Goal: Check status: Check status

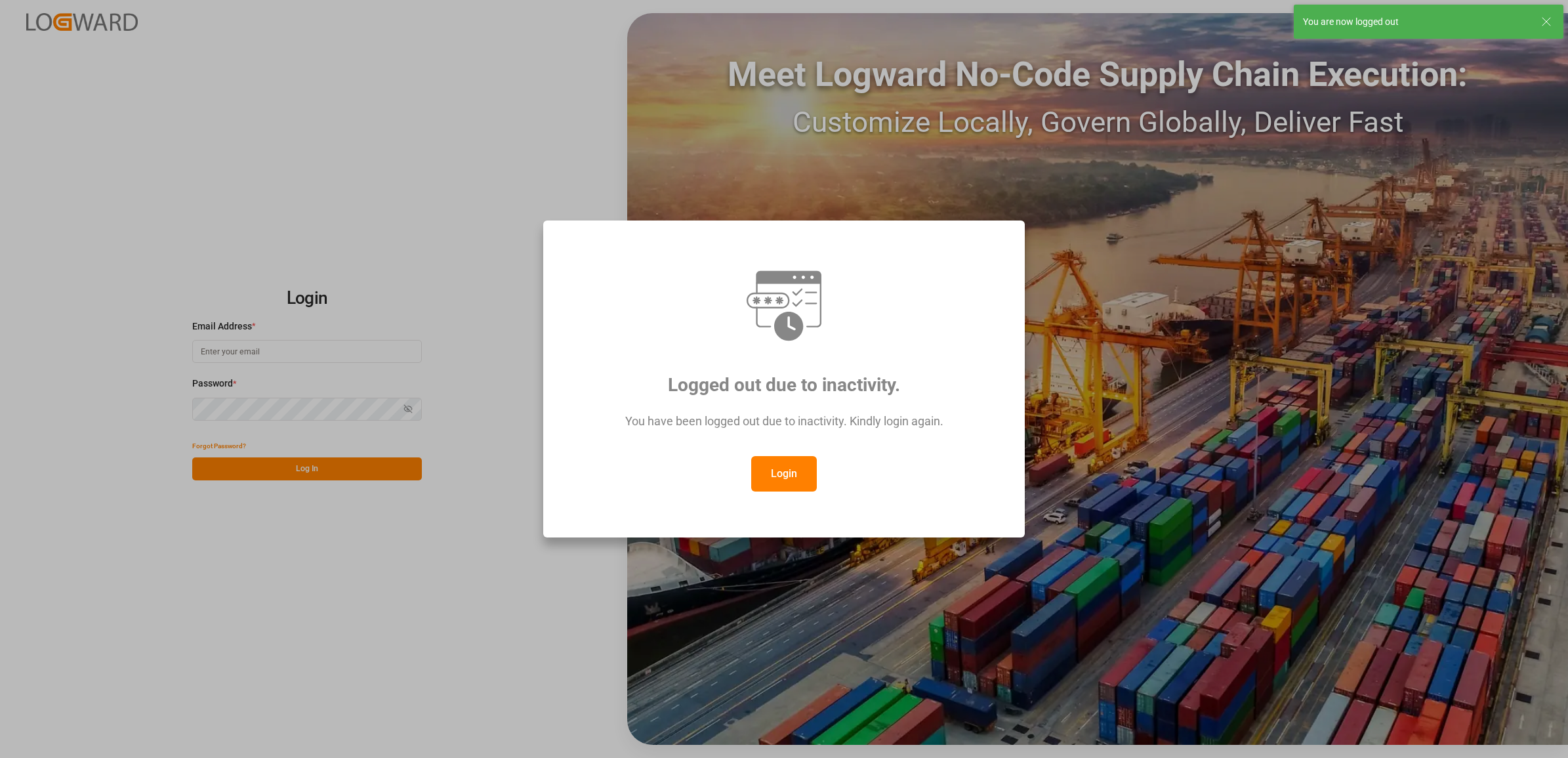
type input "[PERSON_NAME][EMAIL_ADDRESS][PERSON_NAME][DOMAIN_NAME]"
click at [810, 474] on button "Login" at bounding box center [784, 474] width 66 height 35
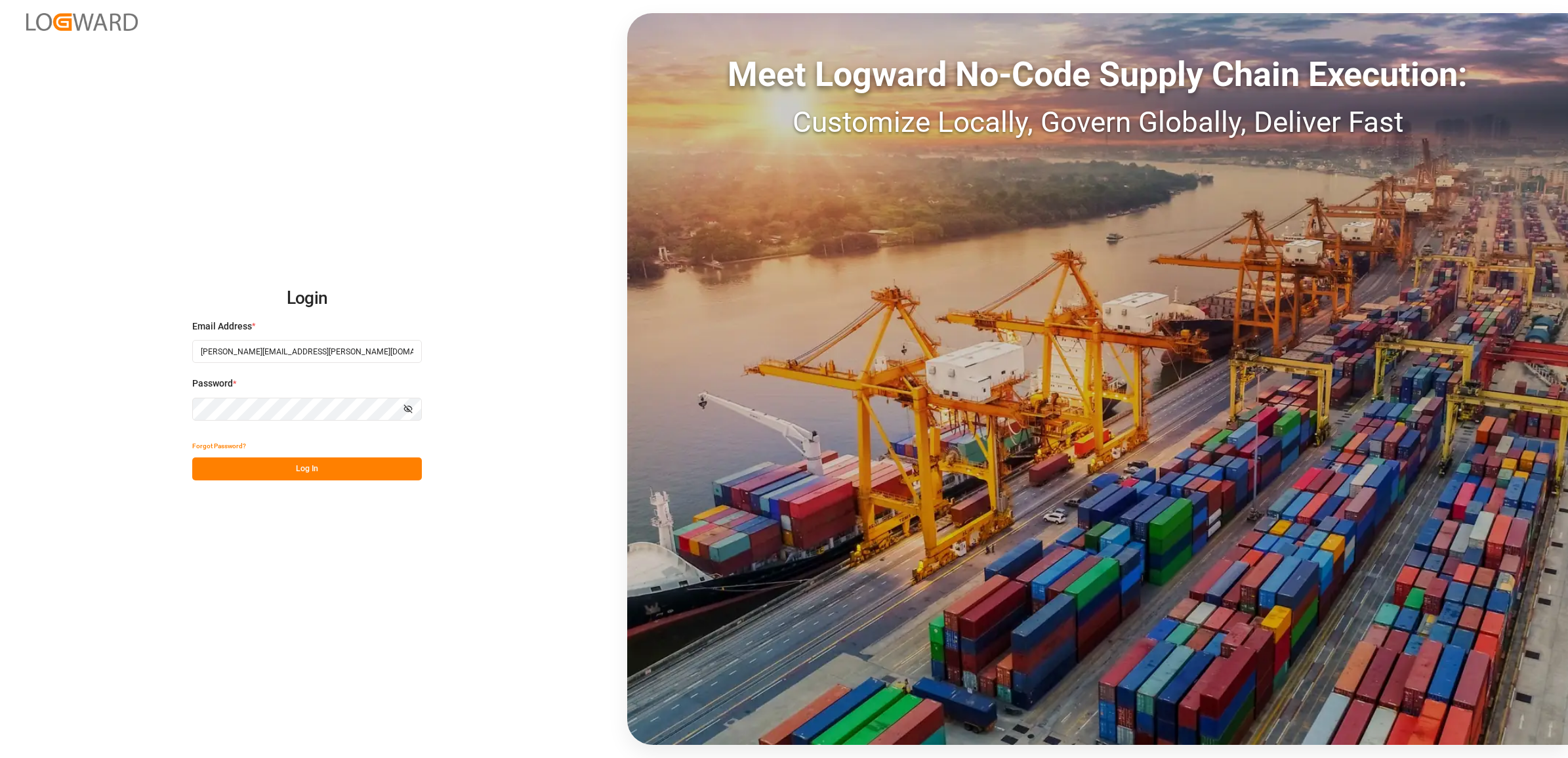
click at [310, 463] on button "Log In" at bounding box center [307, 469] width 230 height 23
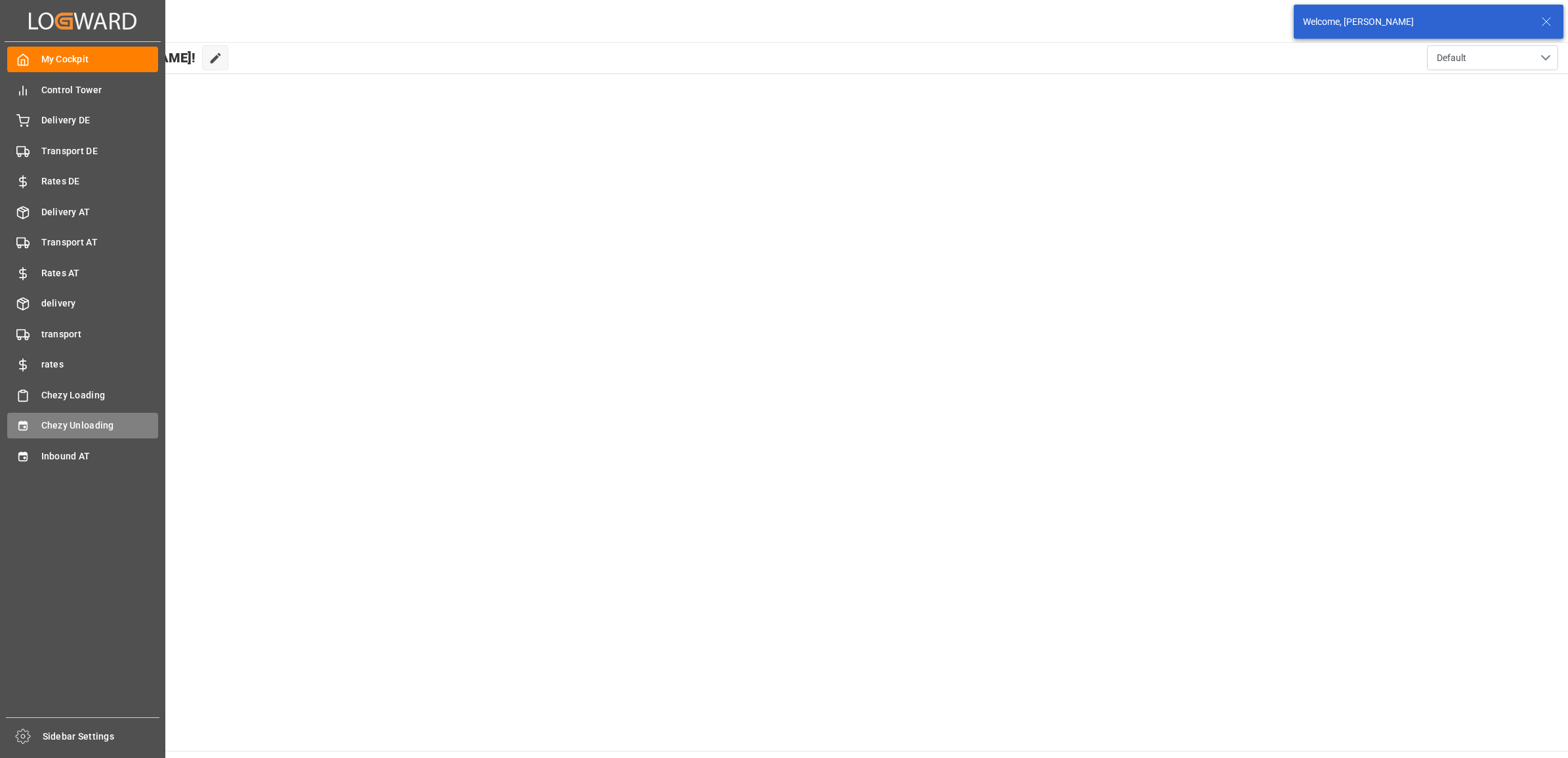
click at [28, 420] on icon at bounding box center [23, 426] width 14 height 14
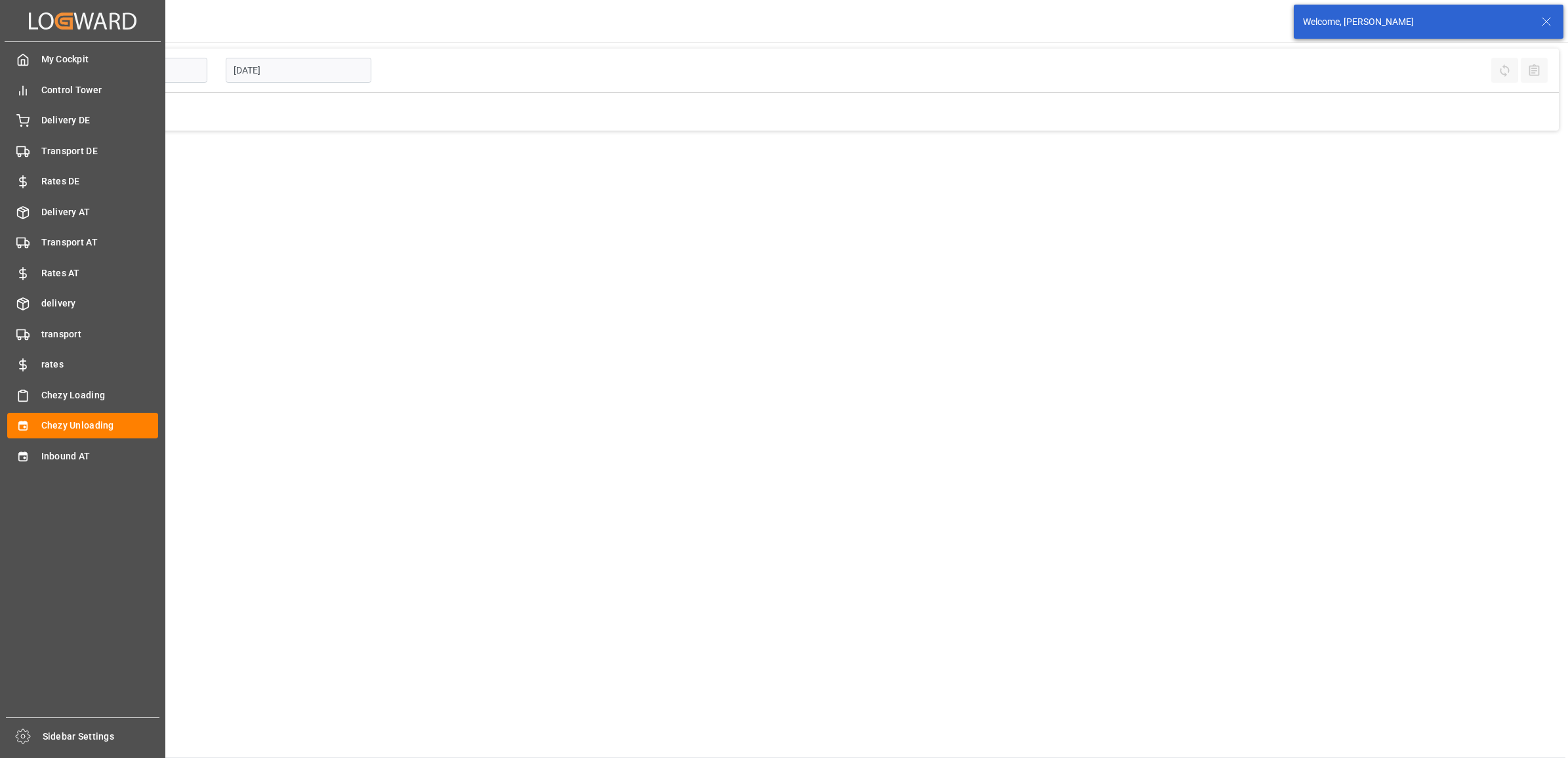
type input "Chezy Unloading"
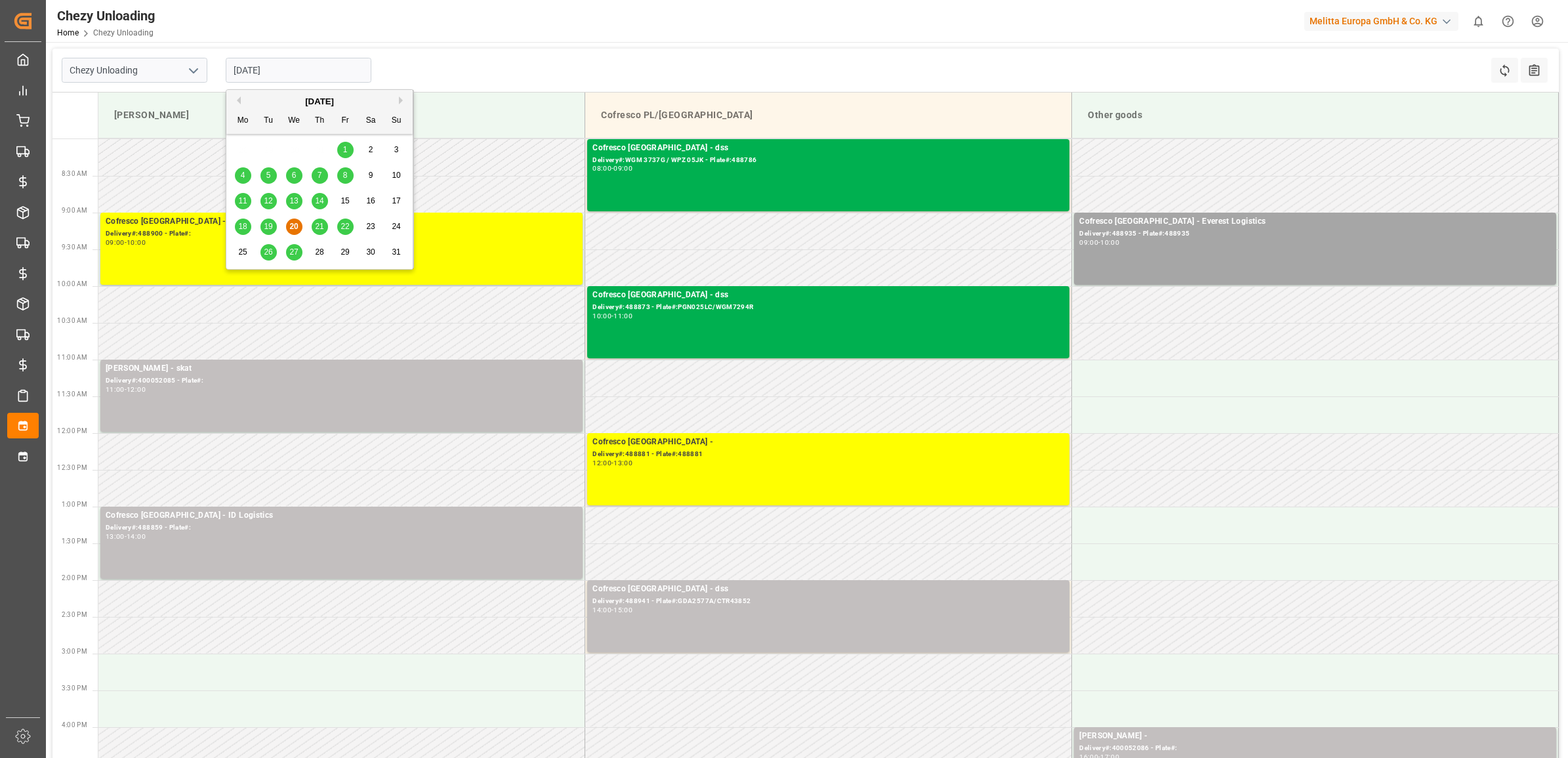
click at [299, 59] on input "[DATE]" at bounding box center [299, 70] width 146 height 25
click at [248, 258] on div "25" at bounding box center [243, 252] width 16 height 15
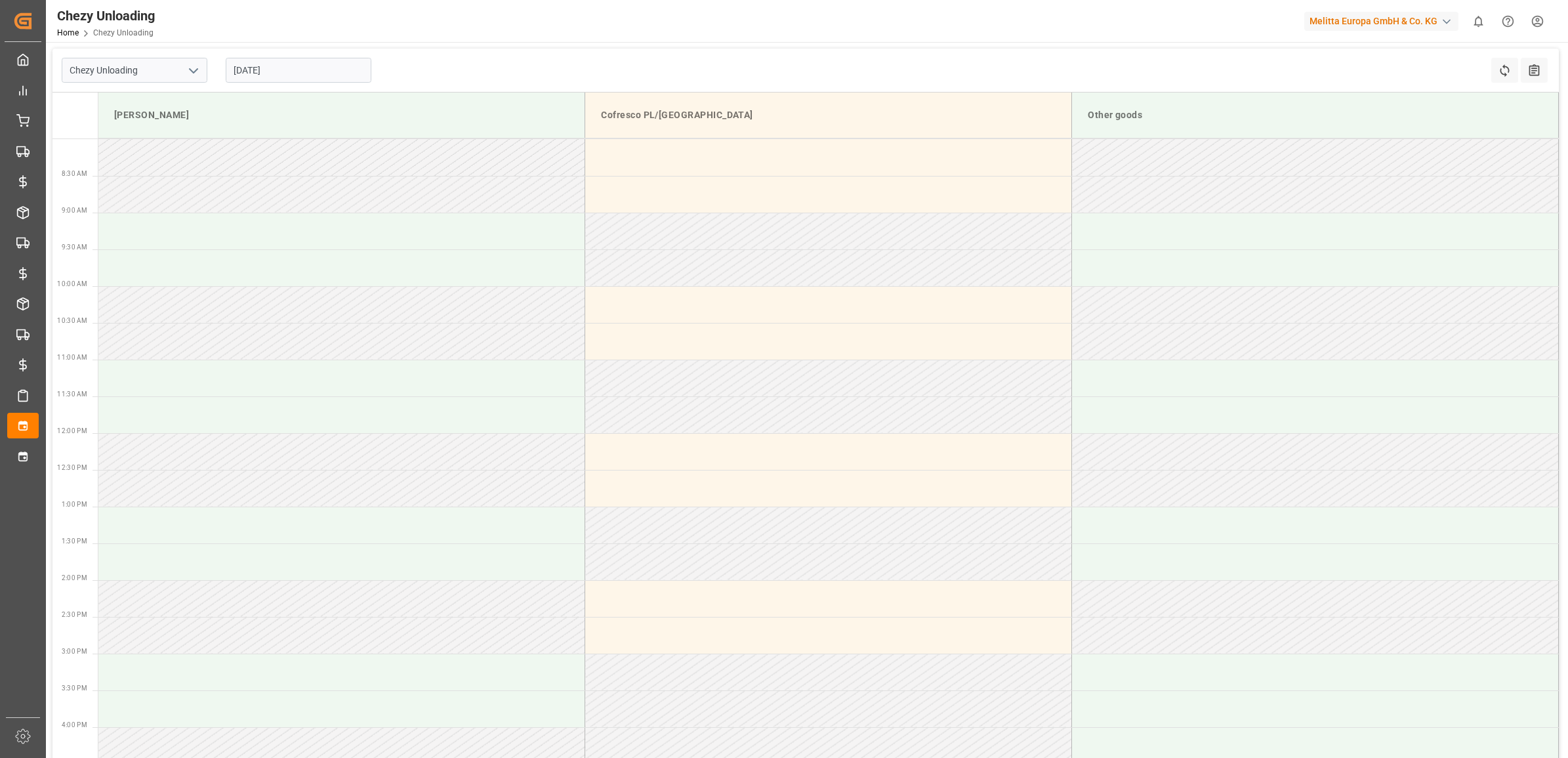
click at [277, 80] on input "[DATE]" at bounding box center [299, 70] width 146 height 25
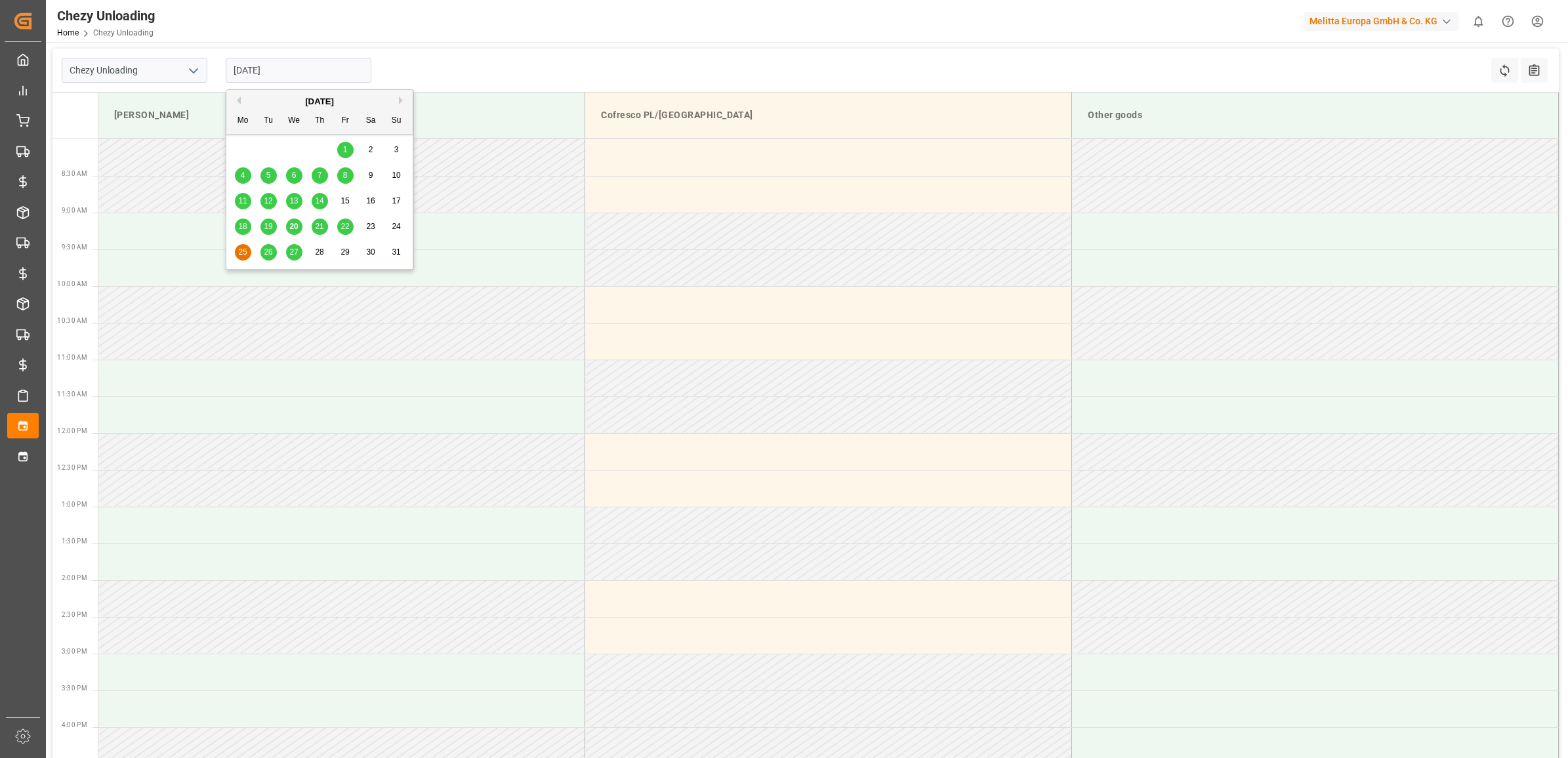
click at [264, 256] on span "26" at bounding box center [267, 252] width 8 height 9
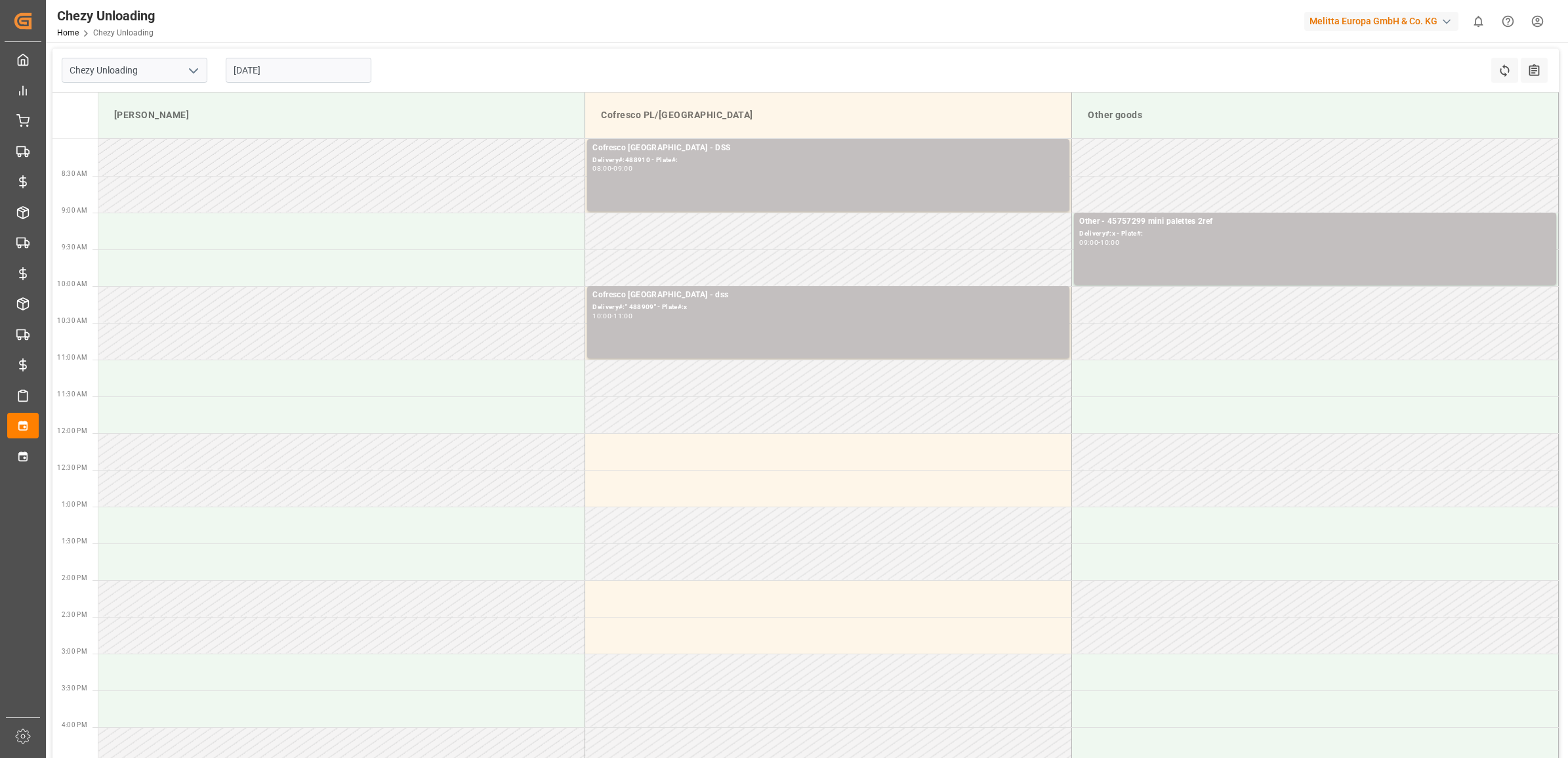
click at [297, 77] on input "[DATE]" at bounding box center [299, 70] width 146 height 25
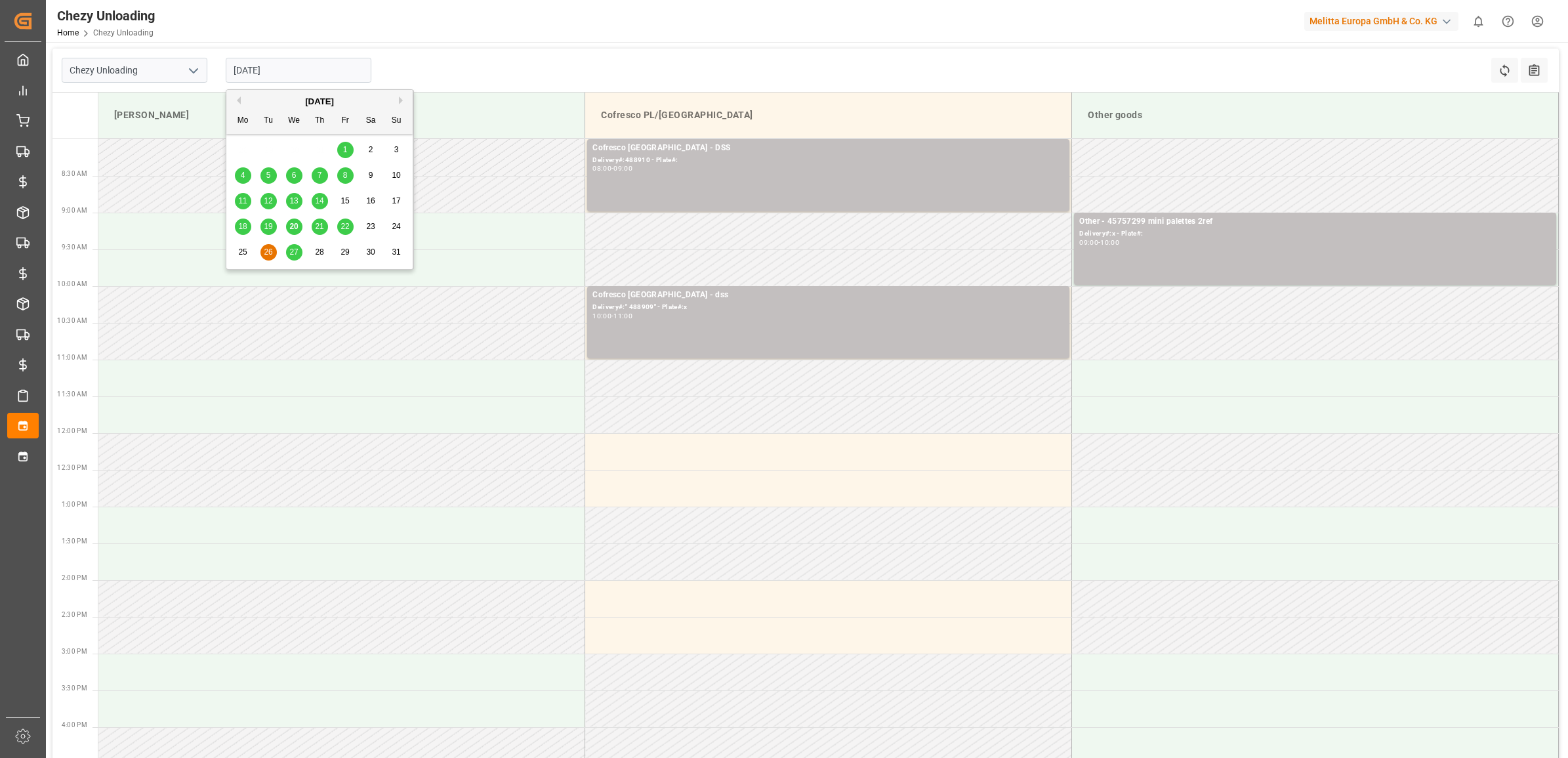
click at [289, 259] on div "27" at bounding box center [294, 252] width 16 height 15
type input "[DATE]"
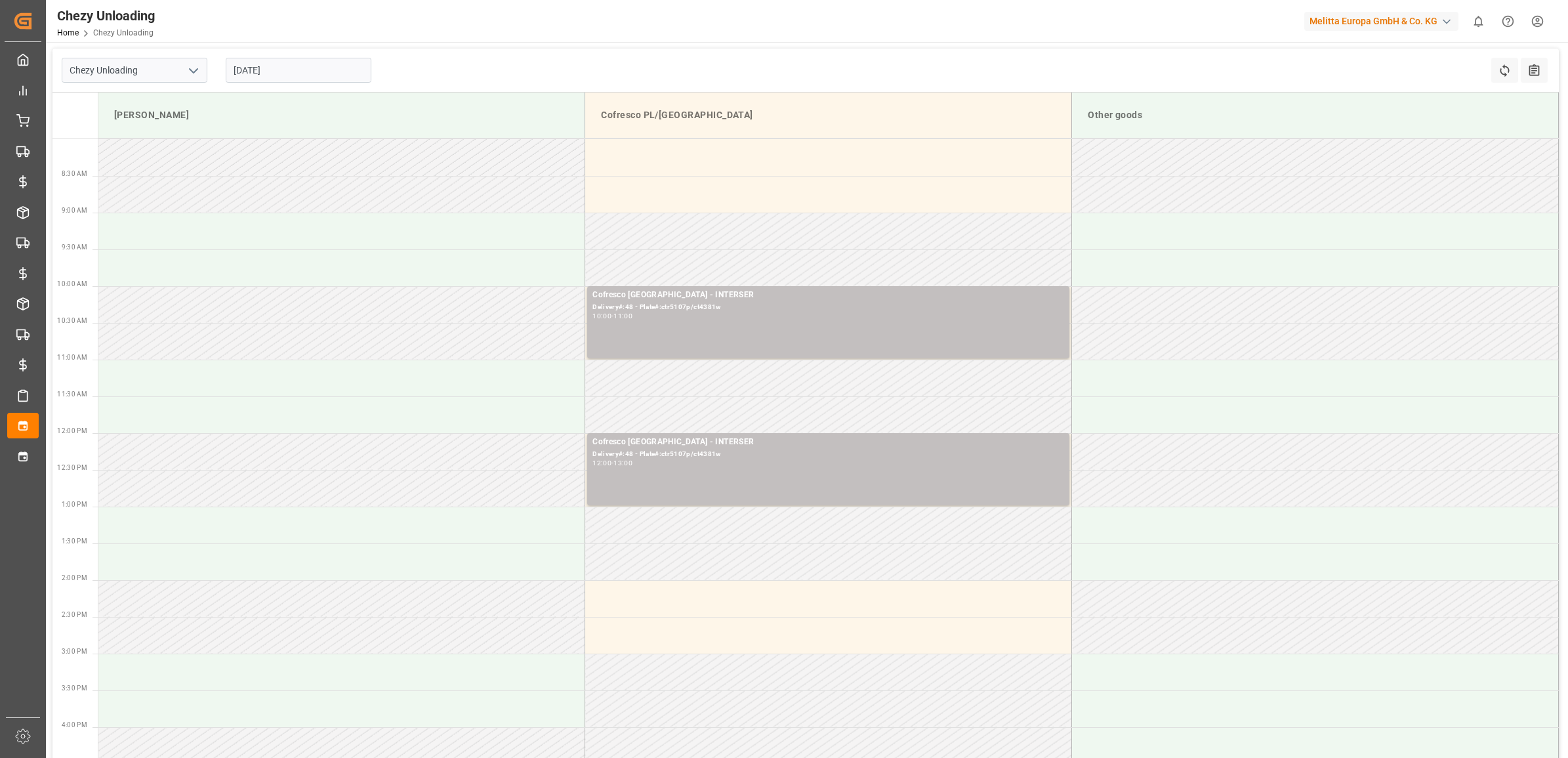
click at [409, 340] on td at bounding box center [341, 341] width 487 height 37
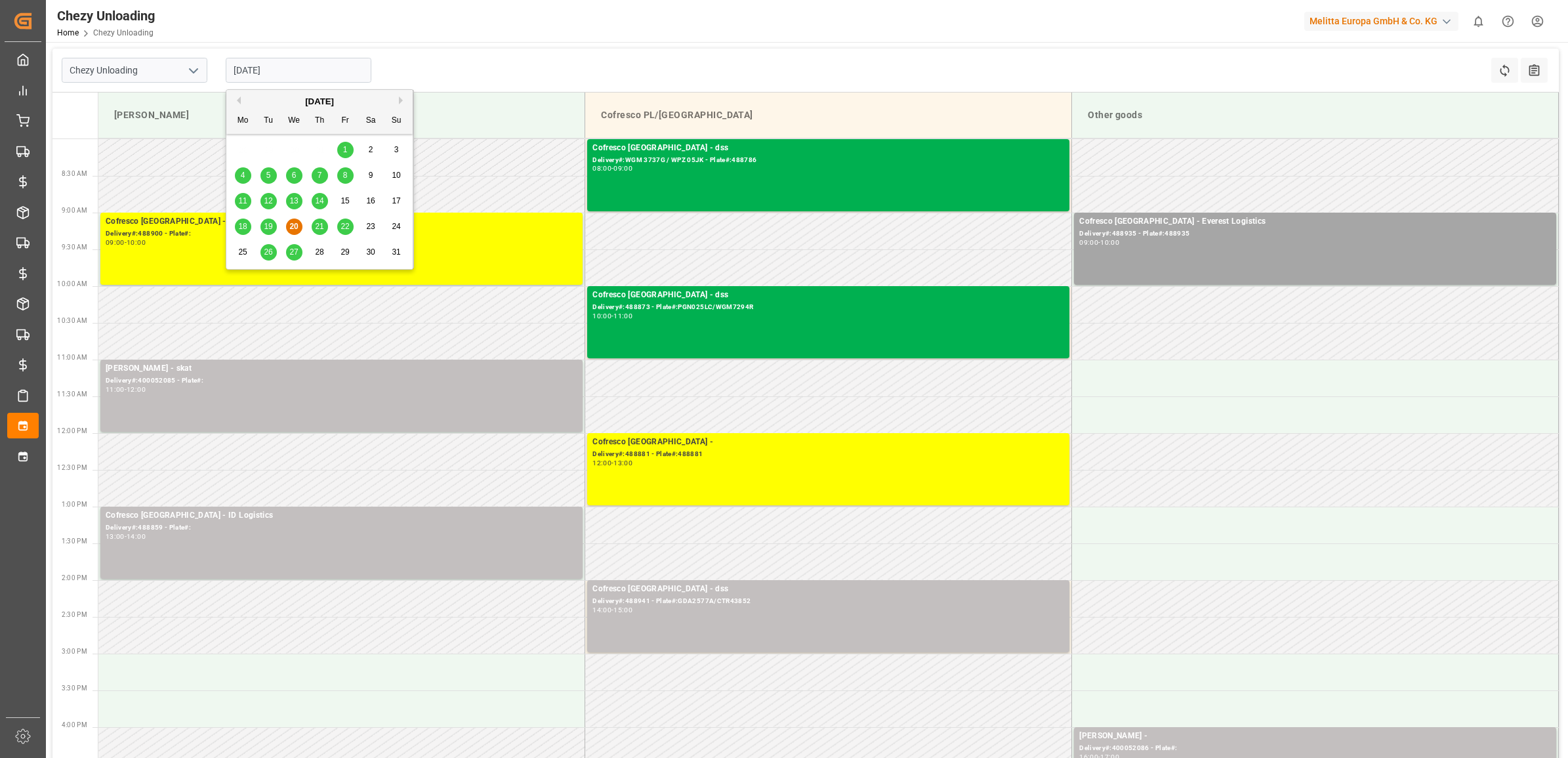
click at [271, 80] on input "[DATE]" at bounding box center [299, 70] width 146 height 25
click at [293, 245] on div "27" at bounding box center [294, 252] width 16 height 15
type input "[DATE]"
